Goal: Information Seeking & Learning: Learn about a topic

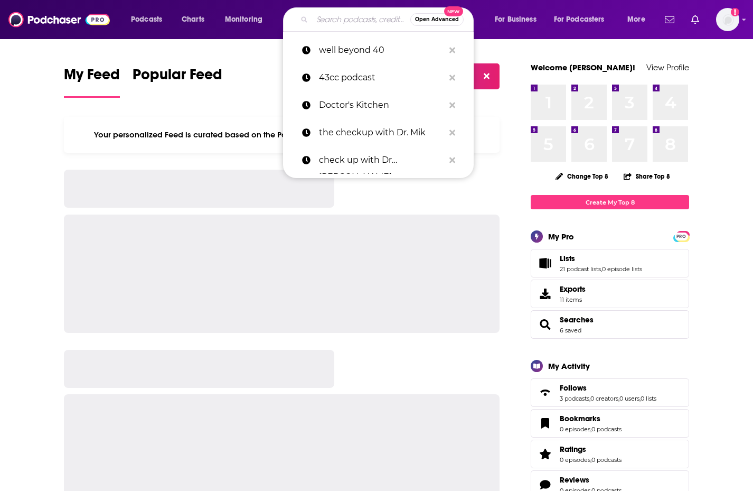
click at [322, 16] on input "Search podcasts, credits, & more..." at bounding box center [361, 19] width 98 height 17
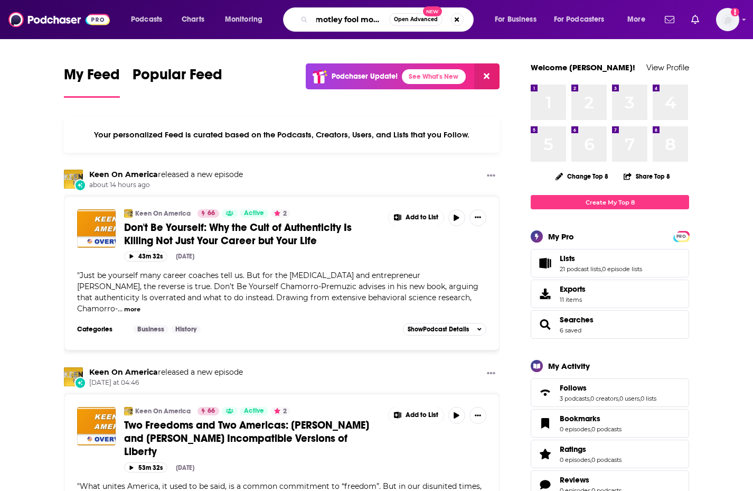
scroll to position [0, 5]
type input "motley fool money"
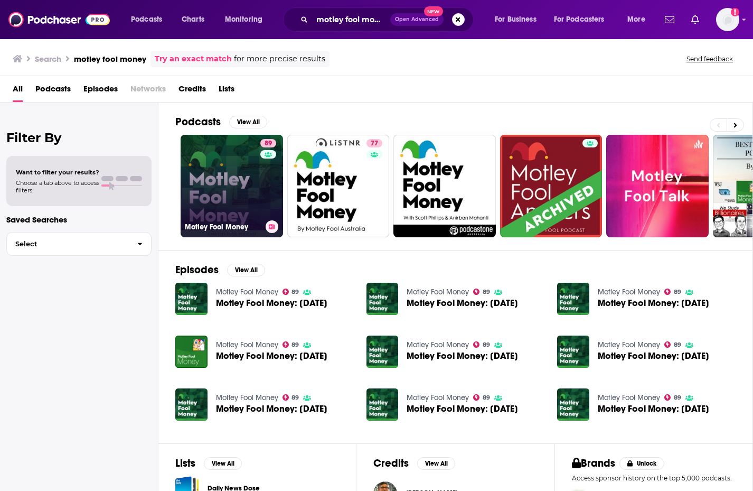
click at [245, 195] on link "89 Motley Fool Money" at bounding box center [232, 186] width 102 height 102
